Goal: Communication & Community: Answer question/provide support

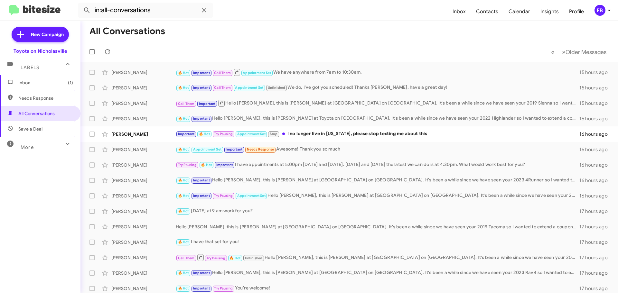
click at [50, 78] on span "Inbox (1)" at bounding box center [40, 82] width 81 height 15
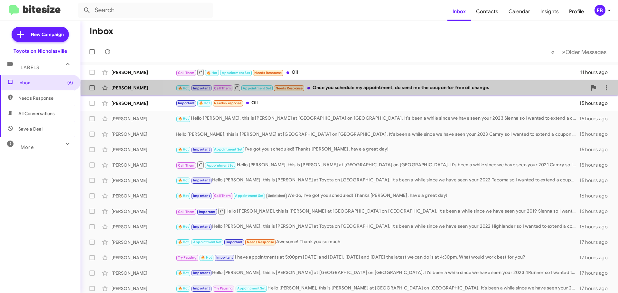
click at [378, 88] on div "🔥 Hot Important Call Them Appointment Set Needs Response Once you schedule my a…" at bounding box center [382, 88] width 412 height 8
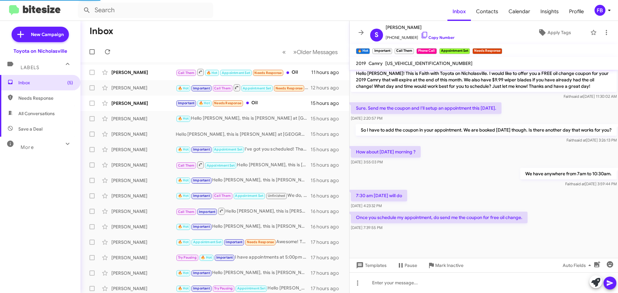
scroll to position [451, 0]
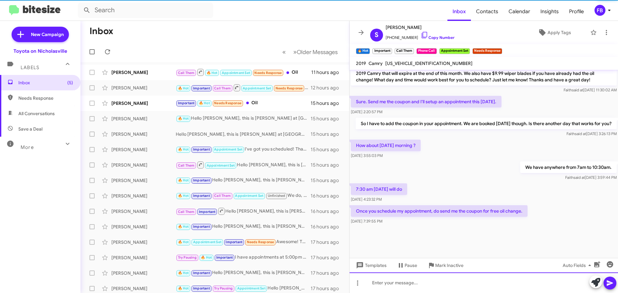
click at [380, 279] on div at bounding box center [484, 283] width 269 height 21
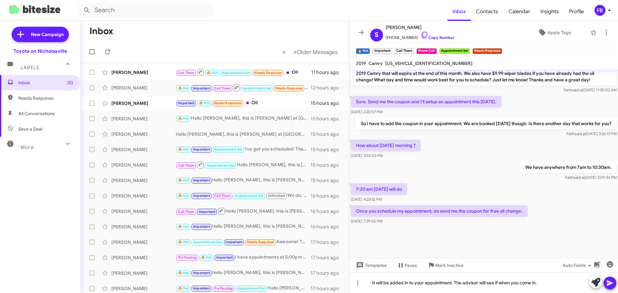
click at [407, 57] on mat-toolbar "🔥 Hot × Important × Call Them × Phone Call × Appointment Set × Needs Response ×" at bounding box center [484, 50] width 269 height 13
click at [408, 62] on span "[US_VEHICLE_IDENTIFICATION_NUMBER]" at bounding box center [429, 64] width 87 height 6
copy span "[US_VEHICLE_IDENTIFICATION_NUMBER]"
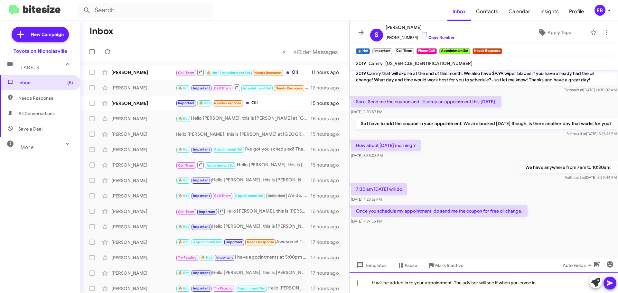
click at [544, 282] on div "It will be added in to your appointment. The advisor will see if when you come …" at bounding box center [484, 283] width 269 height 21
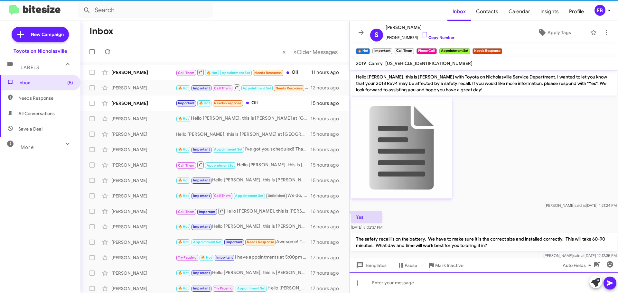
scroll to position [32, 0]
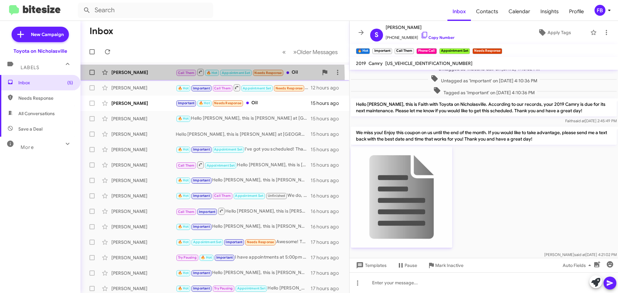
click at [139, 77] on div "[PERSON_NAME] Call Them 🔥 Hot Appointment Set Needs Response Oil 11 hours ago" at bounding box center [215, 72] width 259 height 13
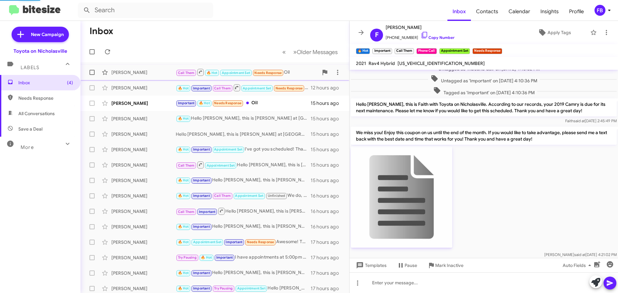
scroll to position [573, 0]
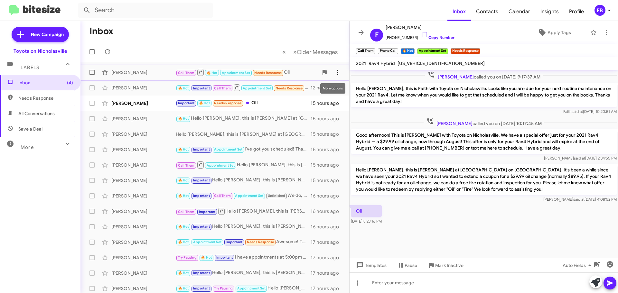
click at [335, 70] on icon at bounding box center [338, 73] width 8 height 8
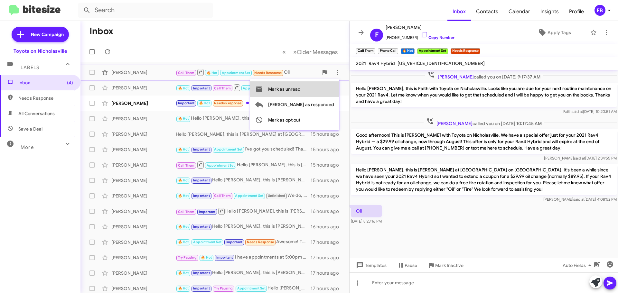
click at [301, 90] on span "Mark as unread" at bounding box center [284, 88] width 33 height 15
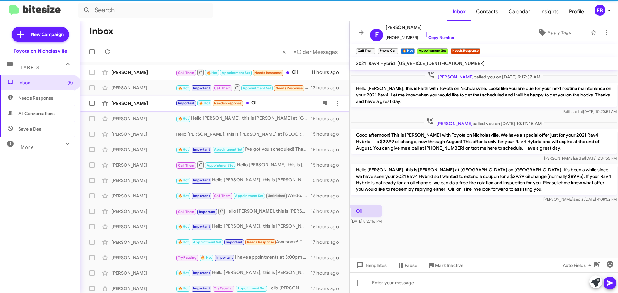
click at [142, 102] on div "[PERSON_NAME]" at bounding box center [143, 103] width 64 height 6
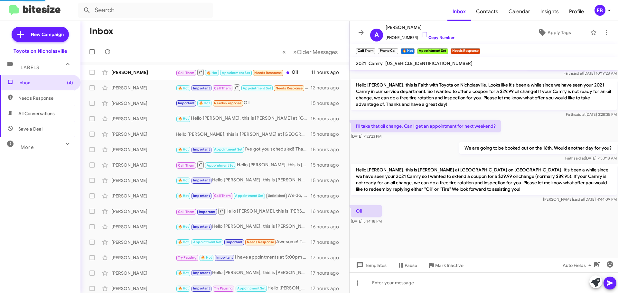
scroll to position [340, 0]
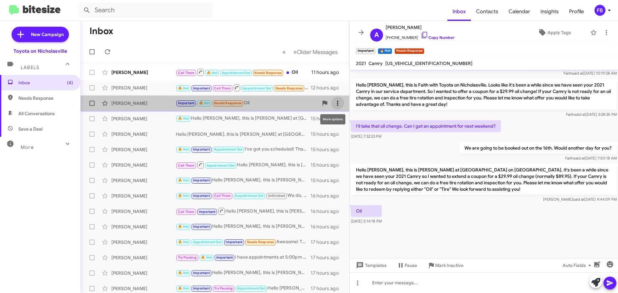
click at [331, 108] on button at bounding box center [337, 103] width 13 height 13
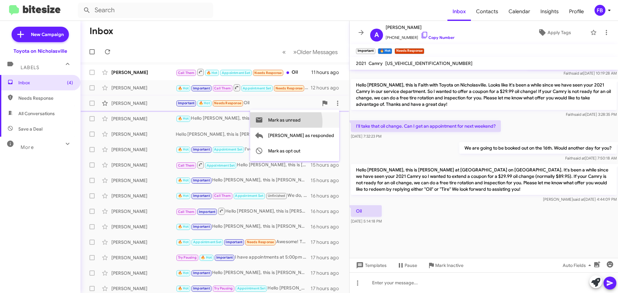
click at [301, 122] on span "Mark as unread" at bounding box center [284, 119] width 33 height 15
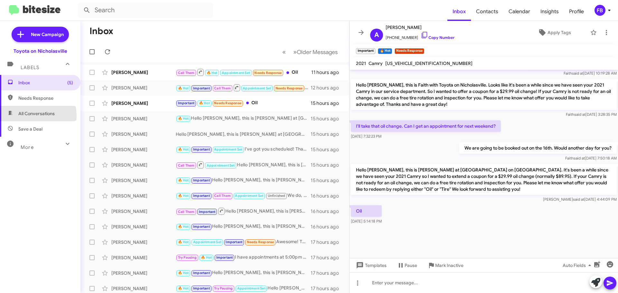
click at [23, 116] on span "All Conversations" at bounding box center [36, 113] width 36 height 6
type input "in:all-conversations"
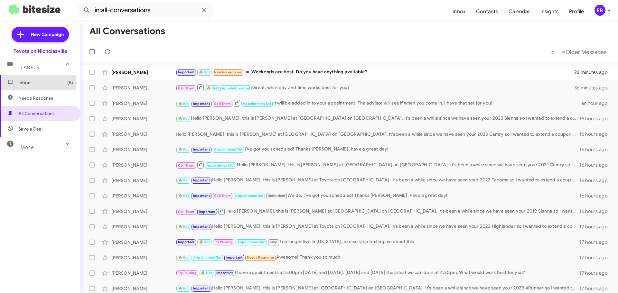
click at [33, 83] on span "Inbox (5)" at bounding box center [45, 83] width 55 height 6
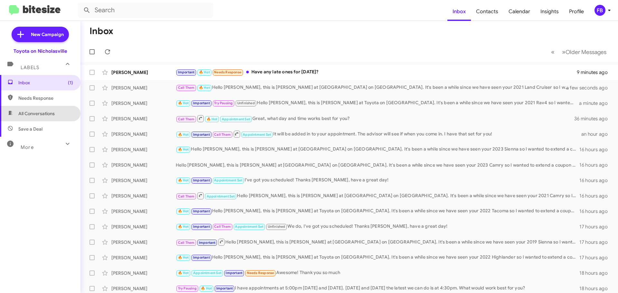
click at [56, 116] on span "All Conversations" at bounding box center [40, 113] width 81 height 15
type input "in:all-conversations"
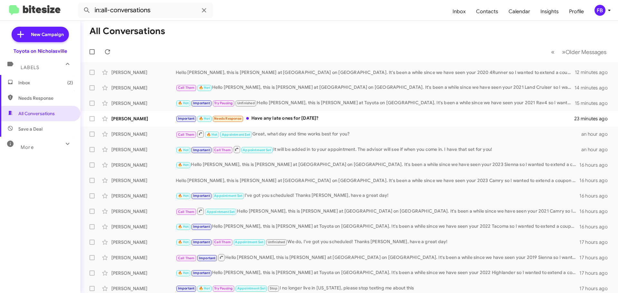
click at [47, 79] on span "Inbox (2)" at bounding box center [40, 82] width 81 height 15
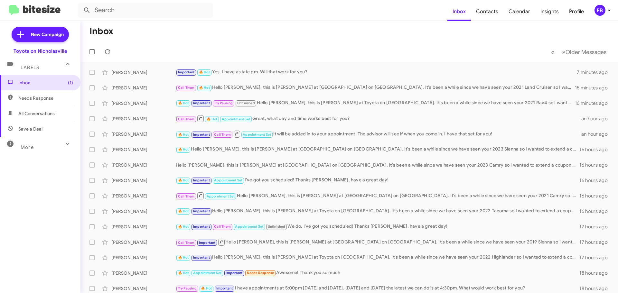
click at [41, 113] on span "All Conversations" at bounding box center [36, 113] width 36 height 6
type input "in:all-conversations"
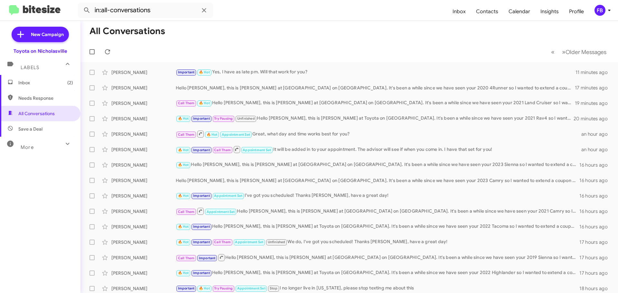
click at [33, 84] on span "Inbox (2)" at bounding box center [45, 83] width 55 height 6
